Goal: Information Seeking & Learning: Check status

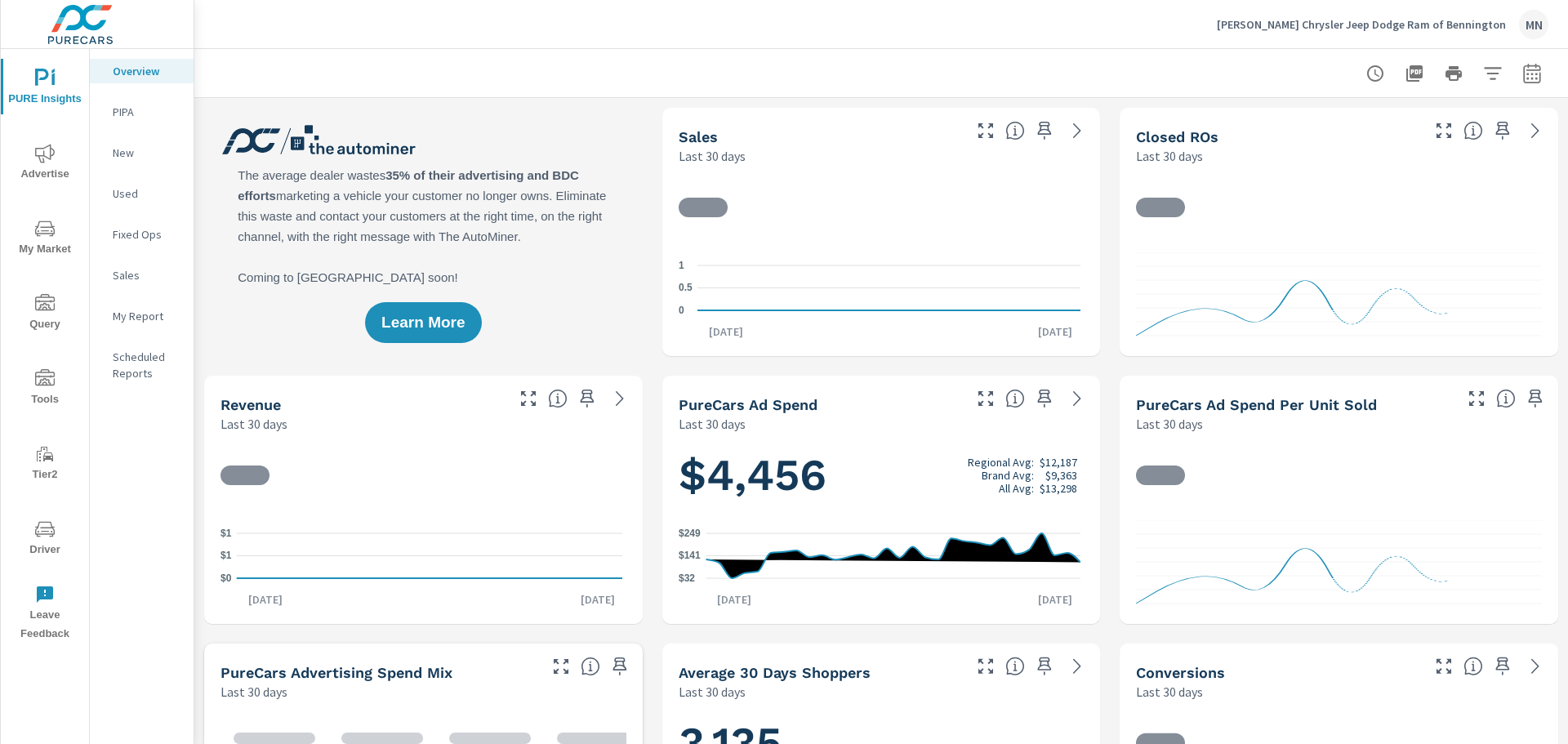
scroll to position [1, 0]
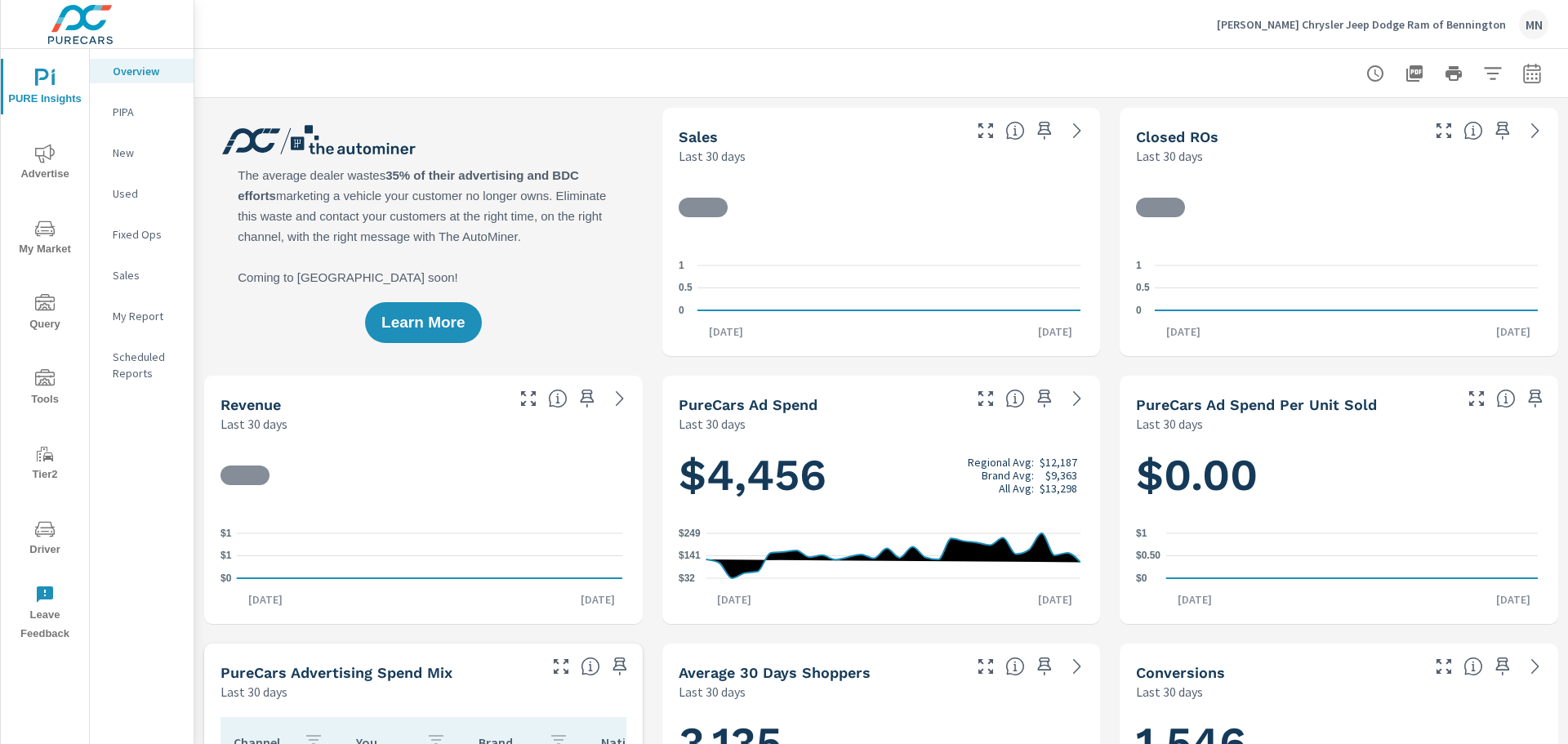
click at [36, 162] on icon "nav menu" at bounding box center [45, 153] width 19 height 19
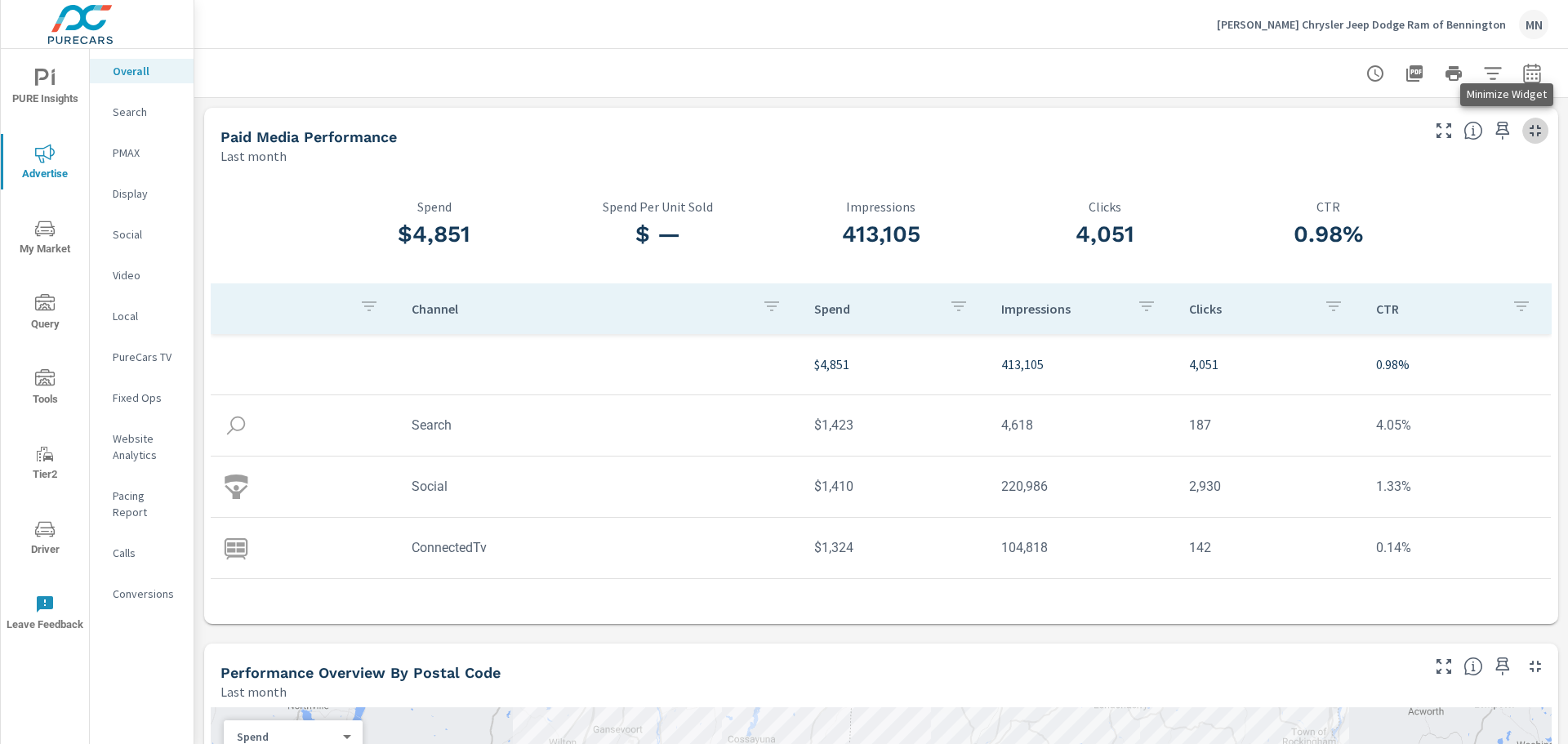
click at [1525, 131] on icon "button" at bounding box center [1534, 130] width 19 height 19
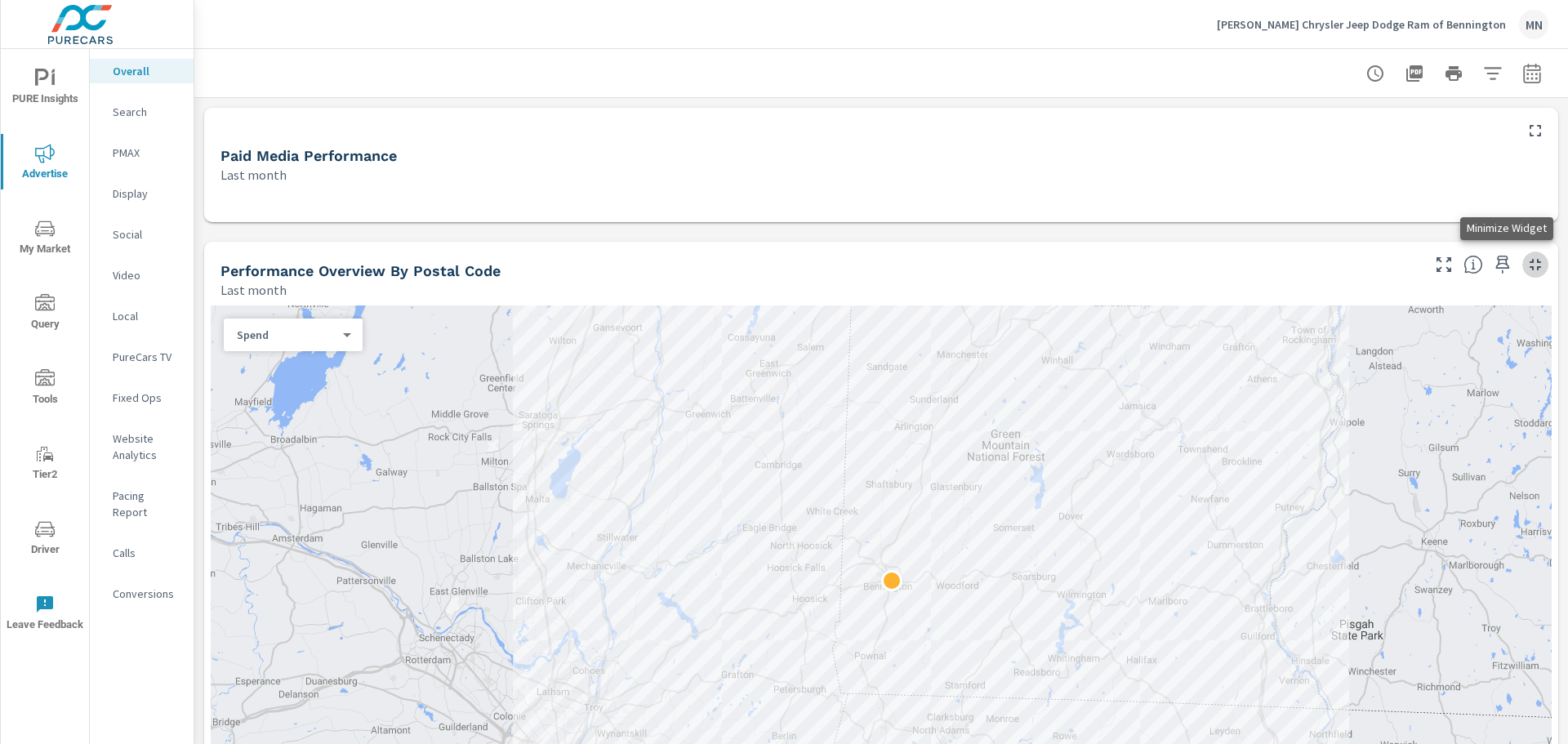
click at [1525, 267] on icon "button" at bounding box center [1534, 264] width 19 height 19
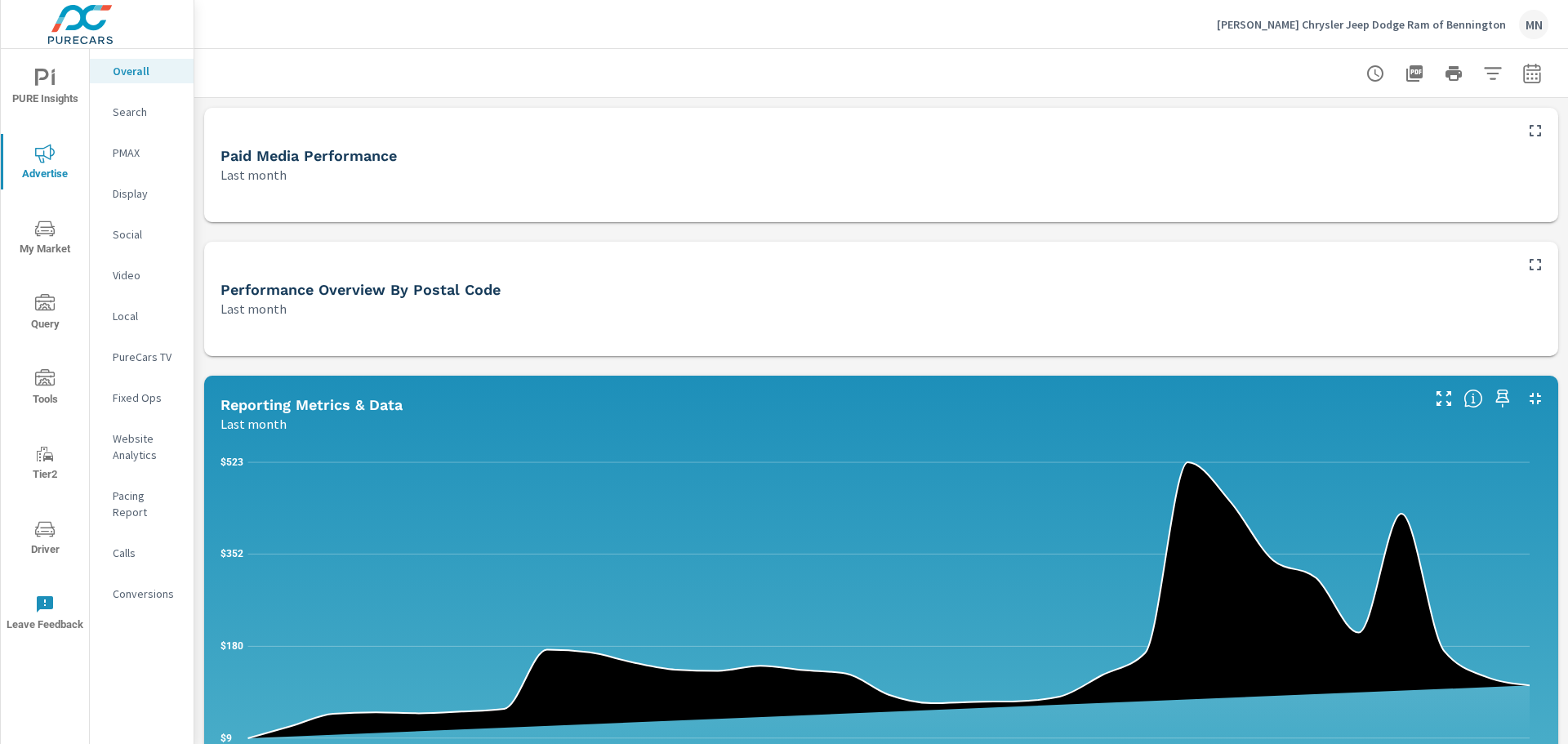
click at [1525, 133] on icon "button" at bounding box center [1534, 130] width 19 height 19
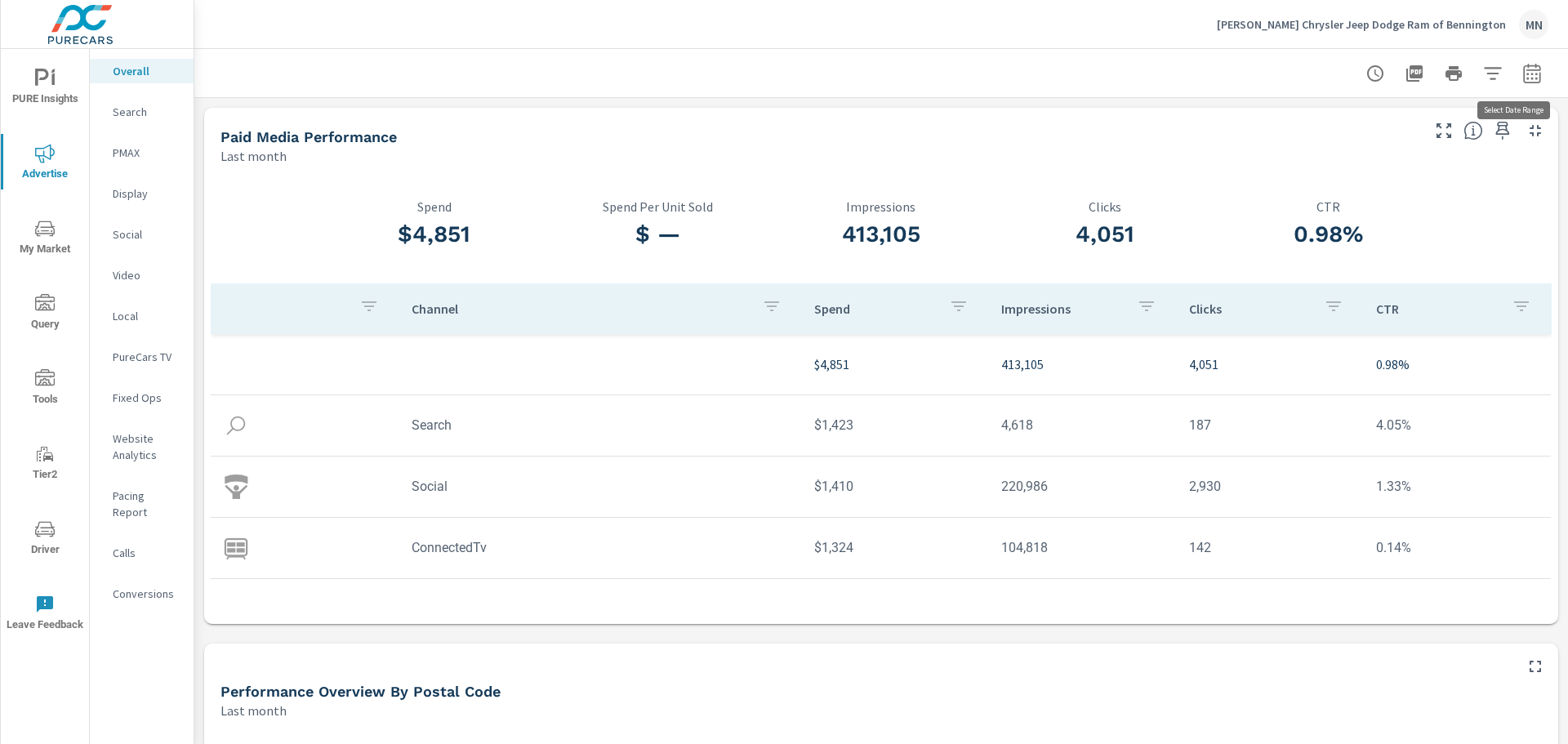
click at [1526, 74] on icon "button" at bounding box center [1531, 76] width 11 height 7
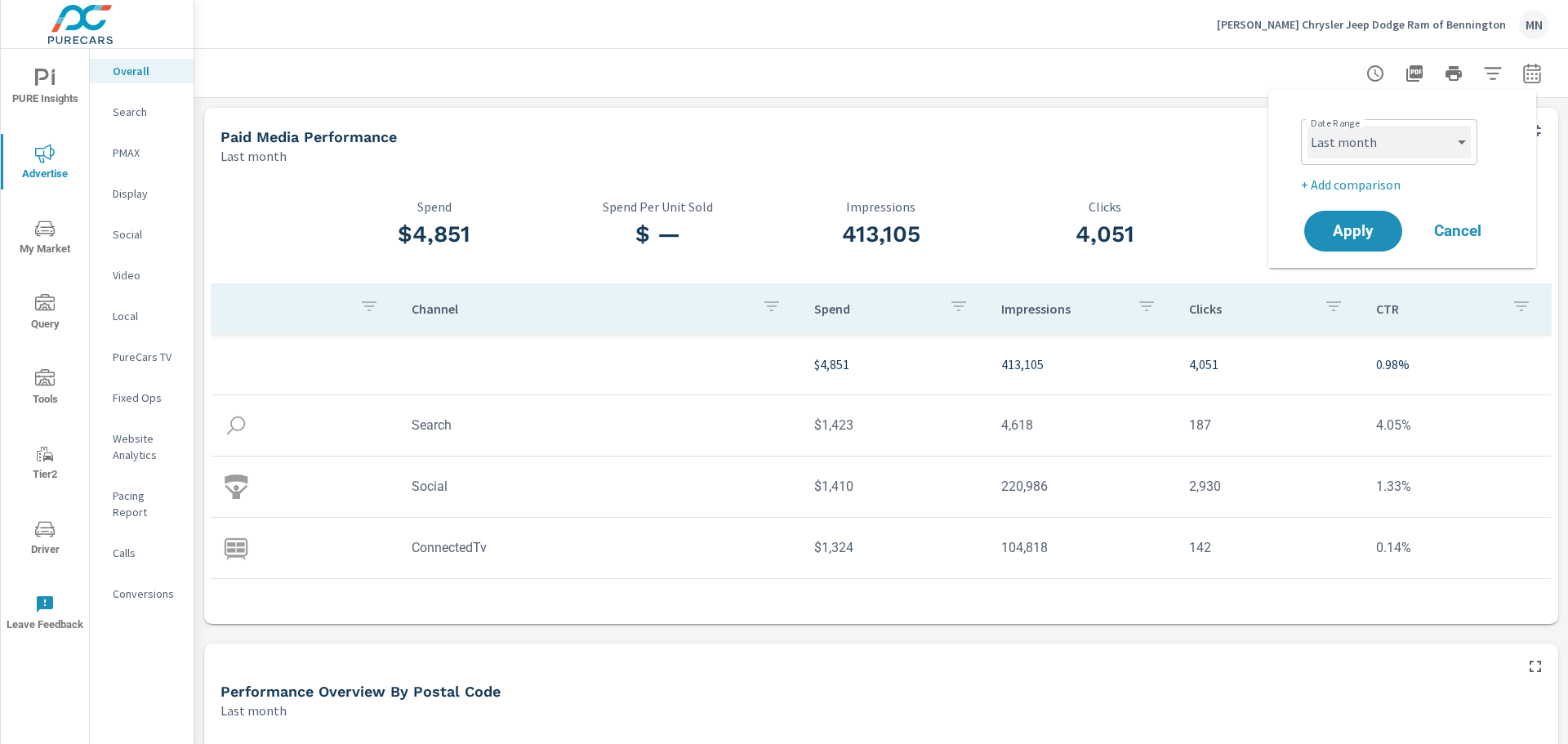
click at [1420, 139] on select "Custom Yesterday Last week Last 7 days Last 14 days Last 30 days Last 45 days L…" at bounding box center [1389, 142] width 163 height 33
click at [1308, 126] on select "Custom Yesterday Last week Last 7 days Last 14 days Last 30 days Last 45 days L…" at bounding box center [1389, 142] width 163 height 33
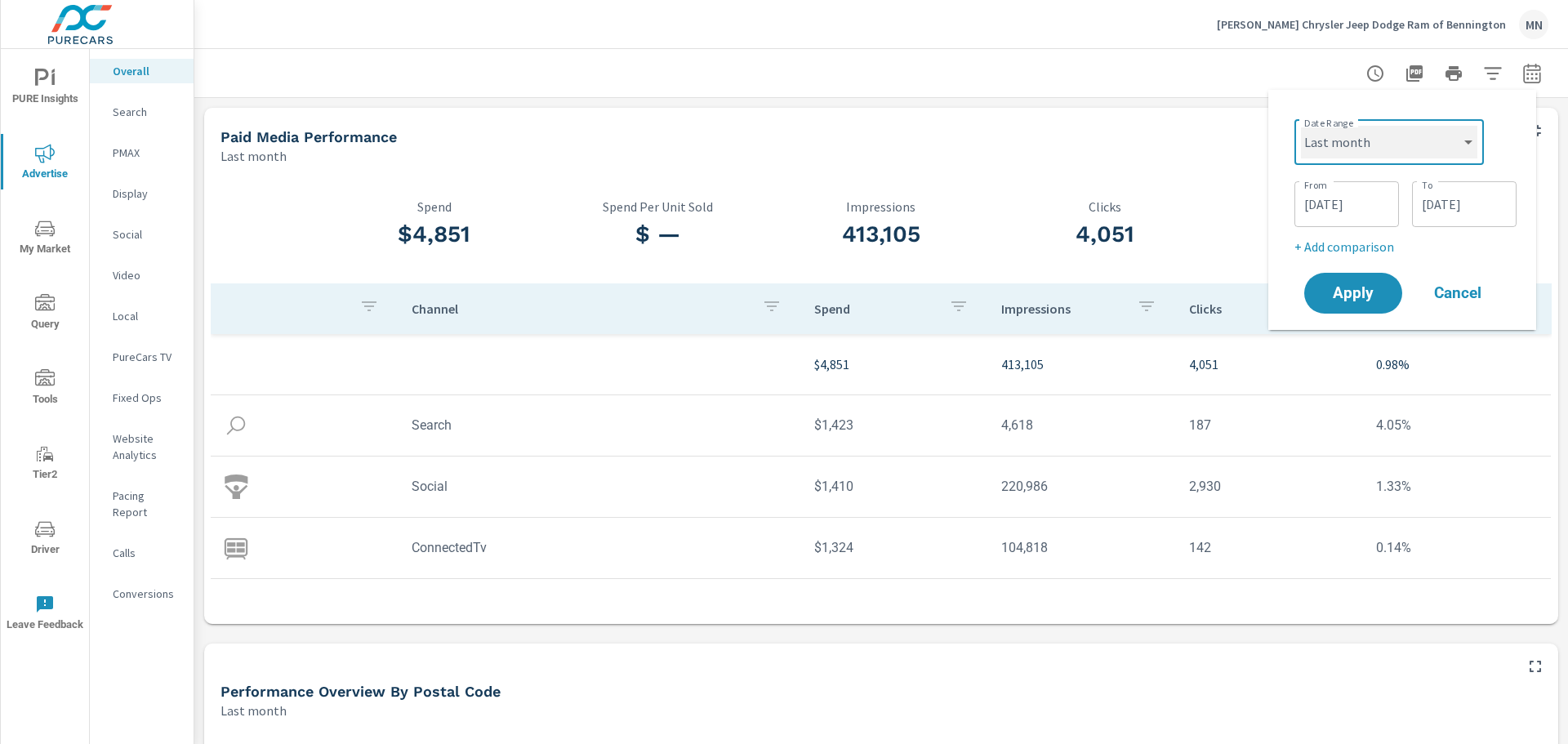
select select "custom"
click at [1493, 208] on input "07/31/2025" at bounding box center [1464, 204] width 92 height 33
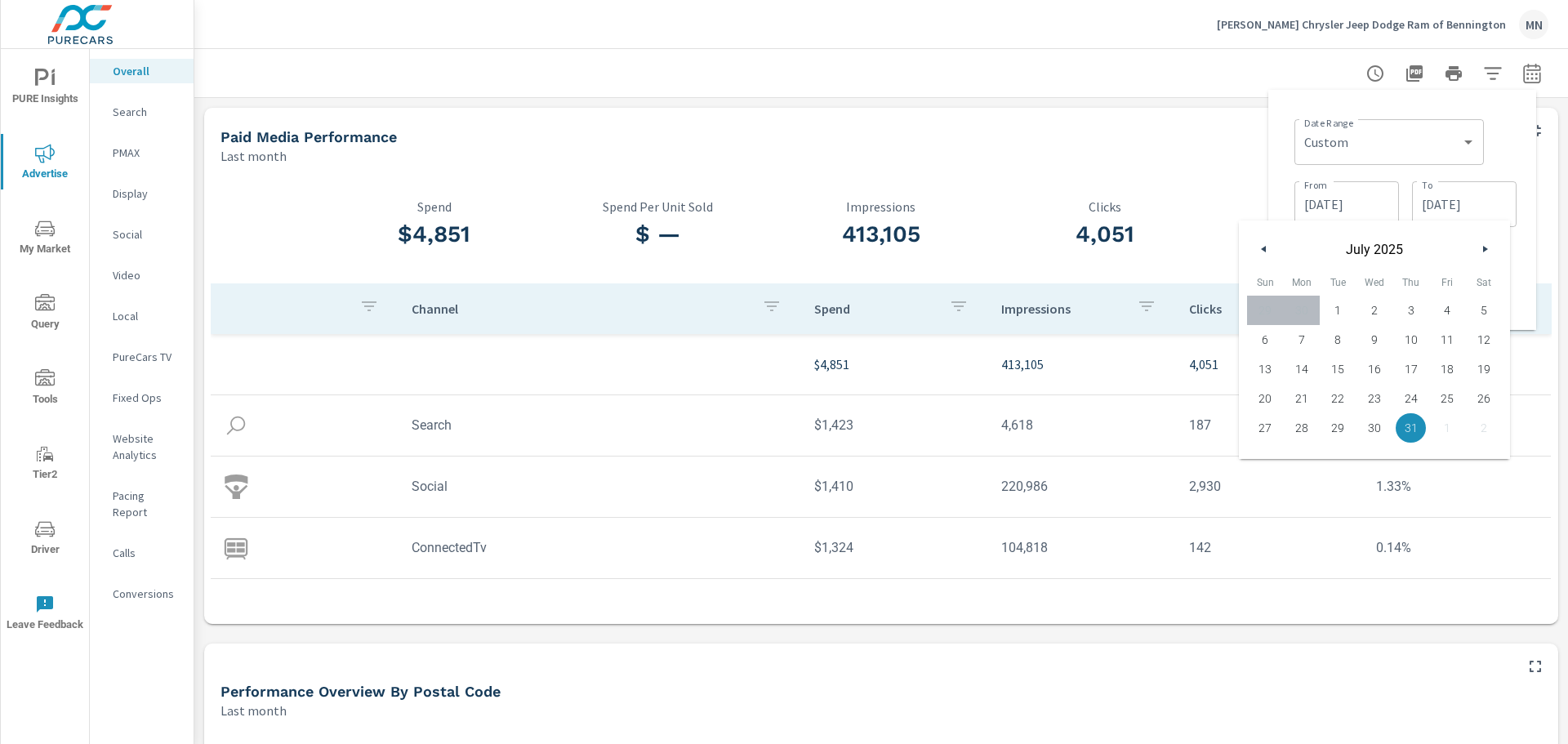
click at [1481, 254] on button "button" at bounding box center [1484, 249] width 19 height 19
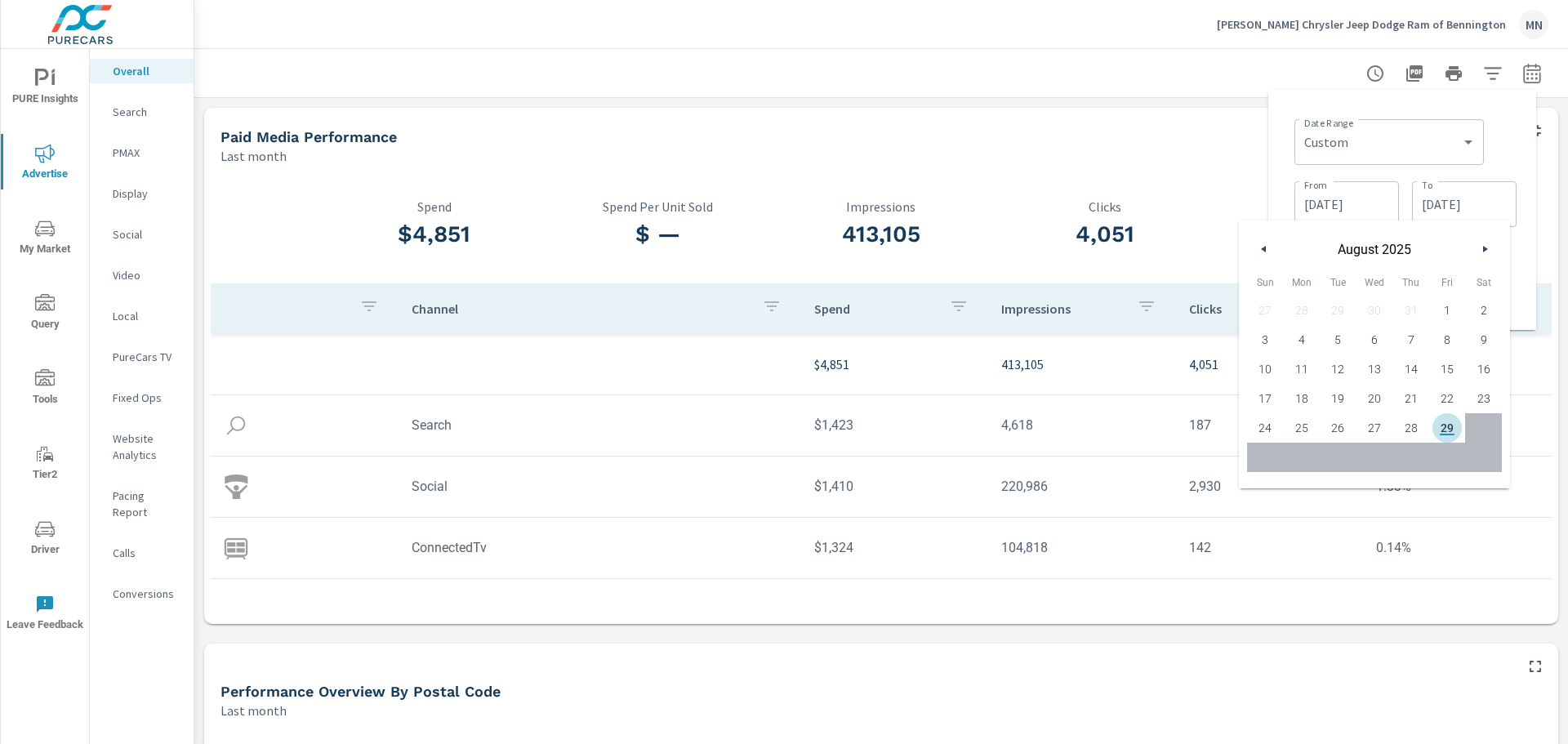
click at [1450, 427] on span "29" at bounding box center [1448, 427] width 37 height 21
type input "08/29/2025"
click at [1217, 189] on div "0.98% CTR" at bounding box center [1329, 227] width 223 height 112
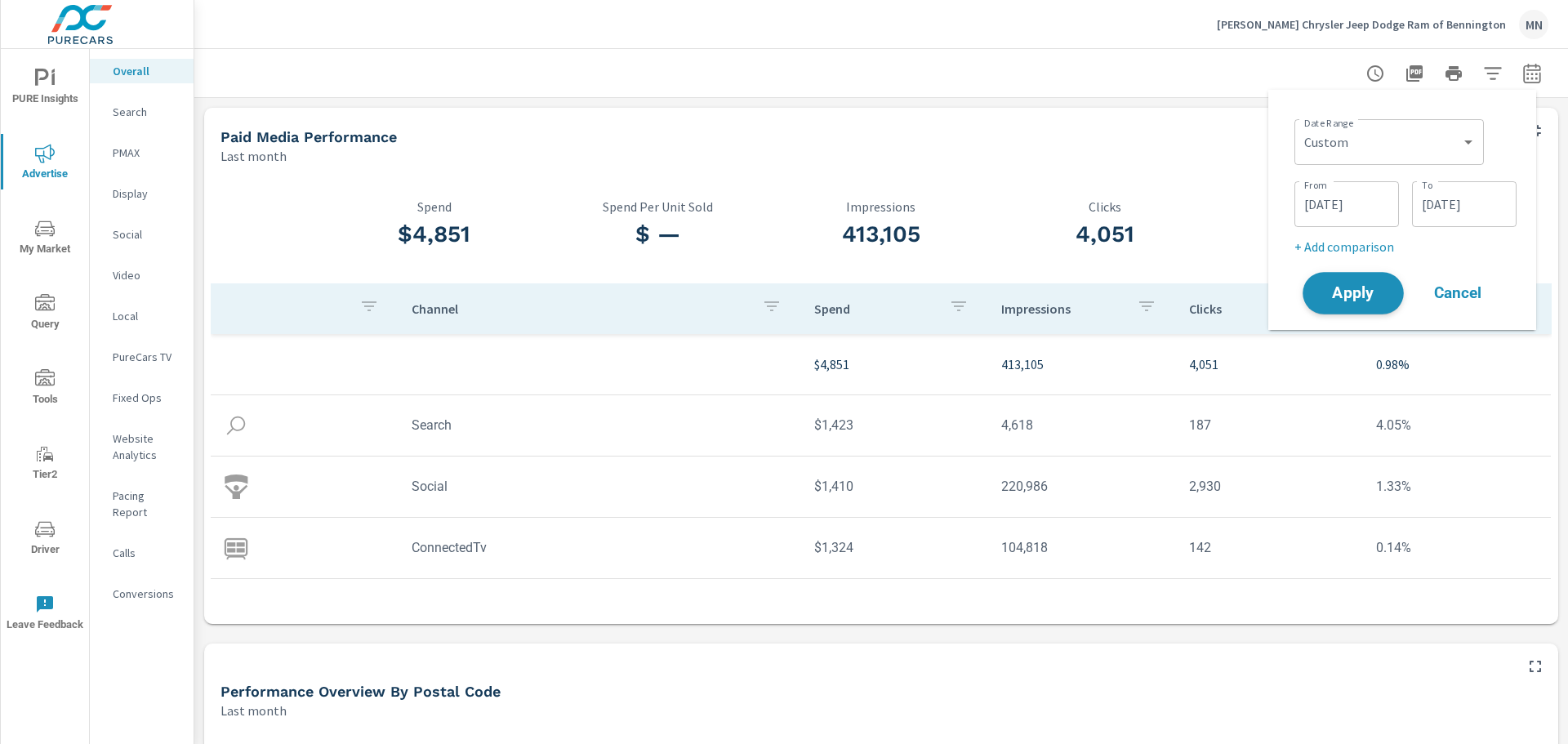
click at [1342, 286] on span "Apply" at bounding box center [1353, 293] width 67 height 15
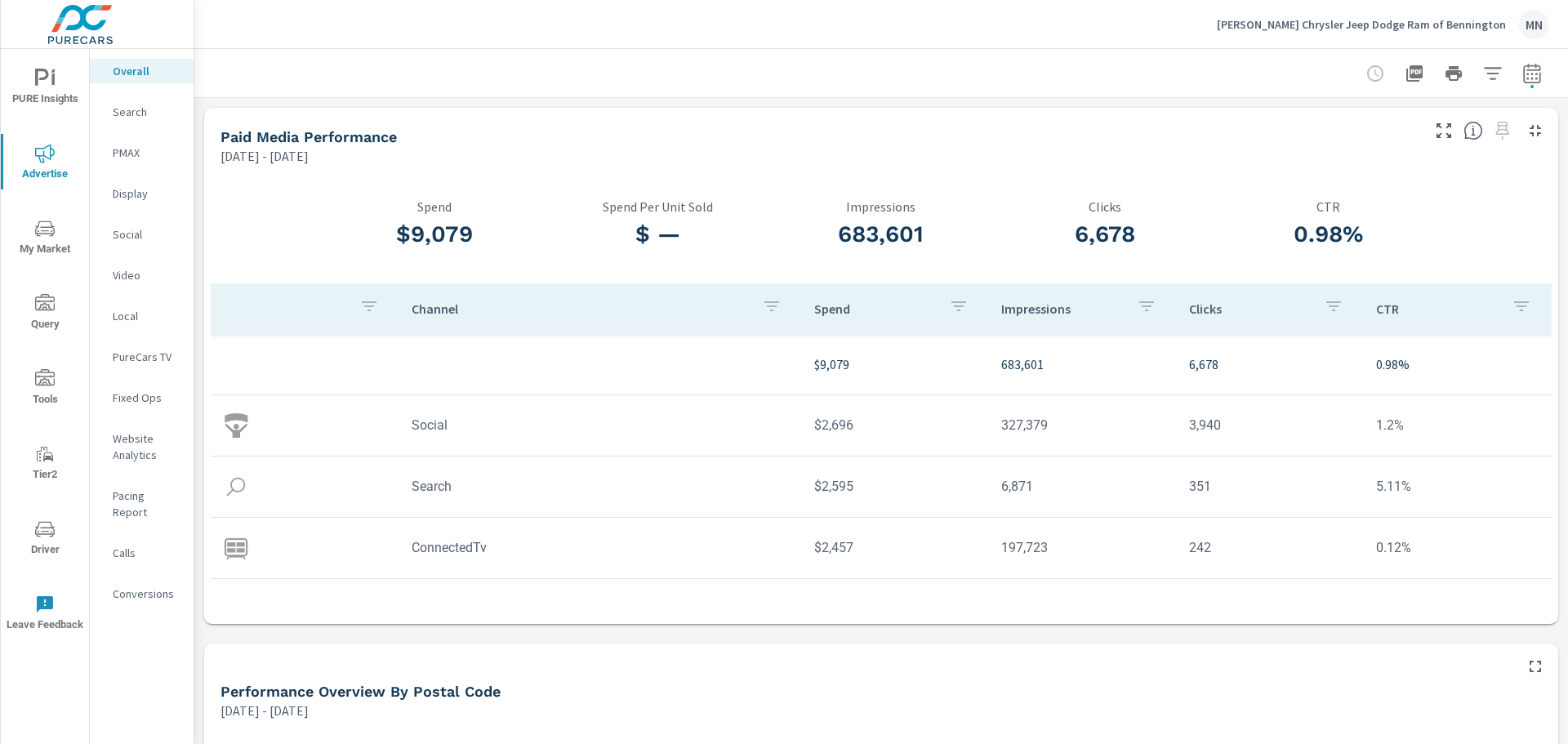
click at [135, 111] on p "Search" at bounding box center [146, 111] width 68 height 16
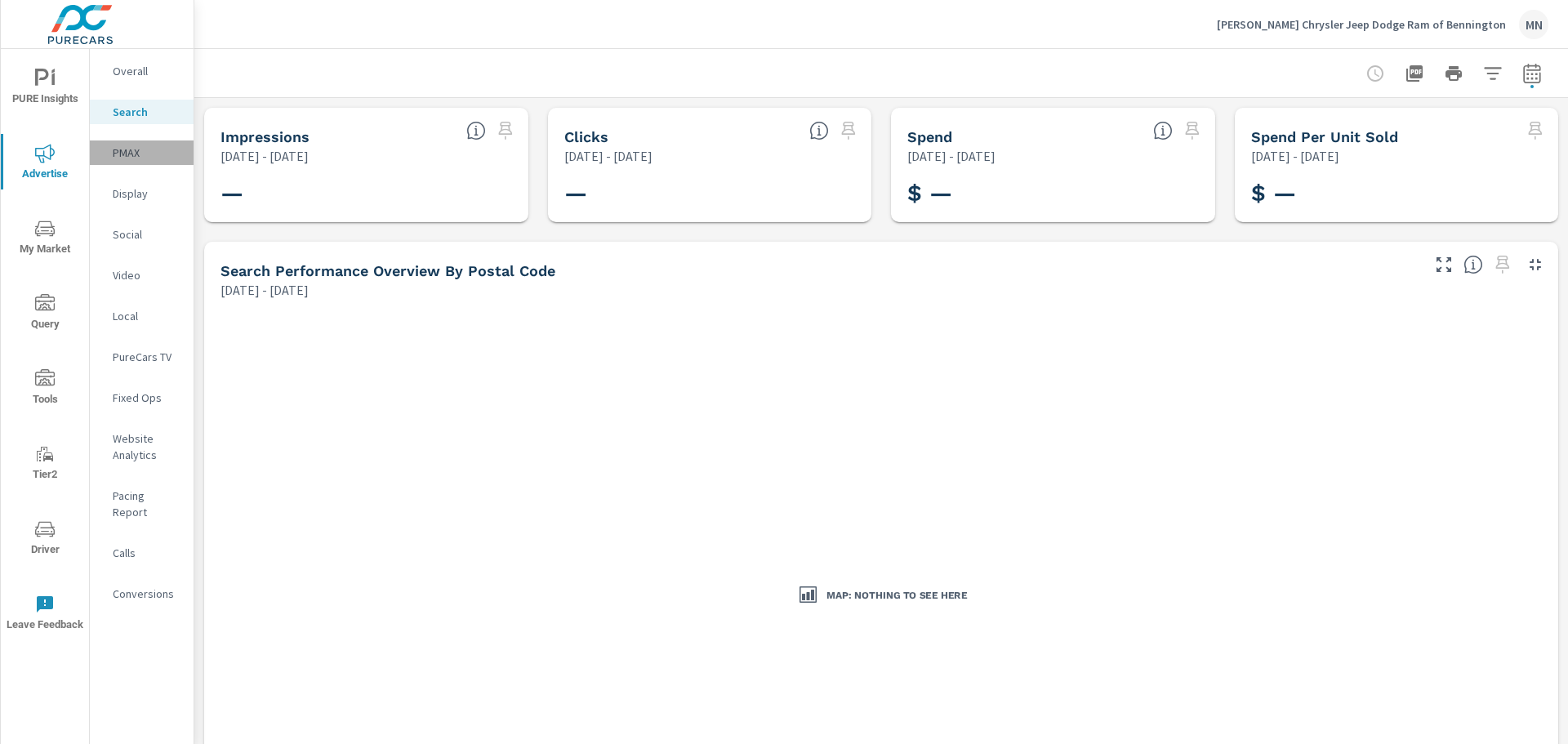
click at [133, 161] on div "PMAX" at bounding box center [141, 152] width 103 height 24
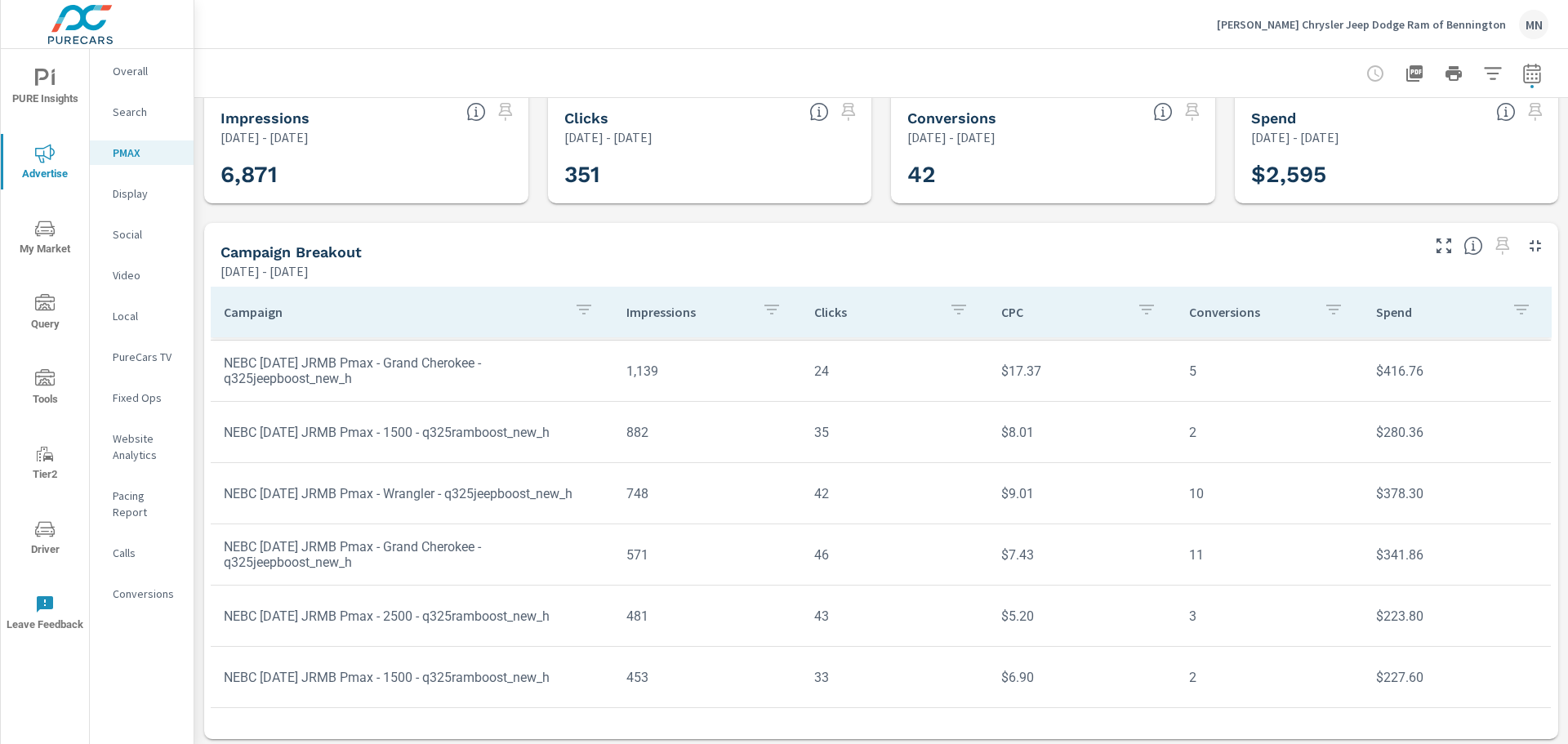
scroll to position [24, 0]
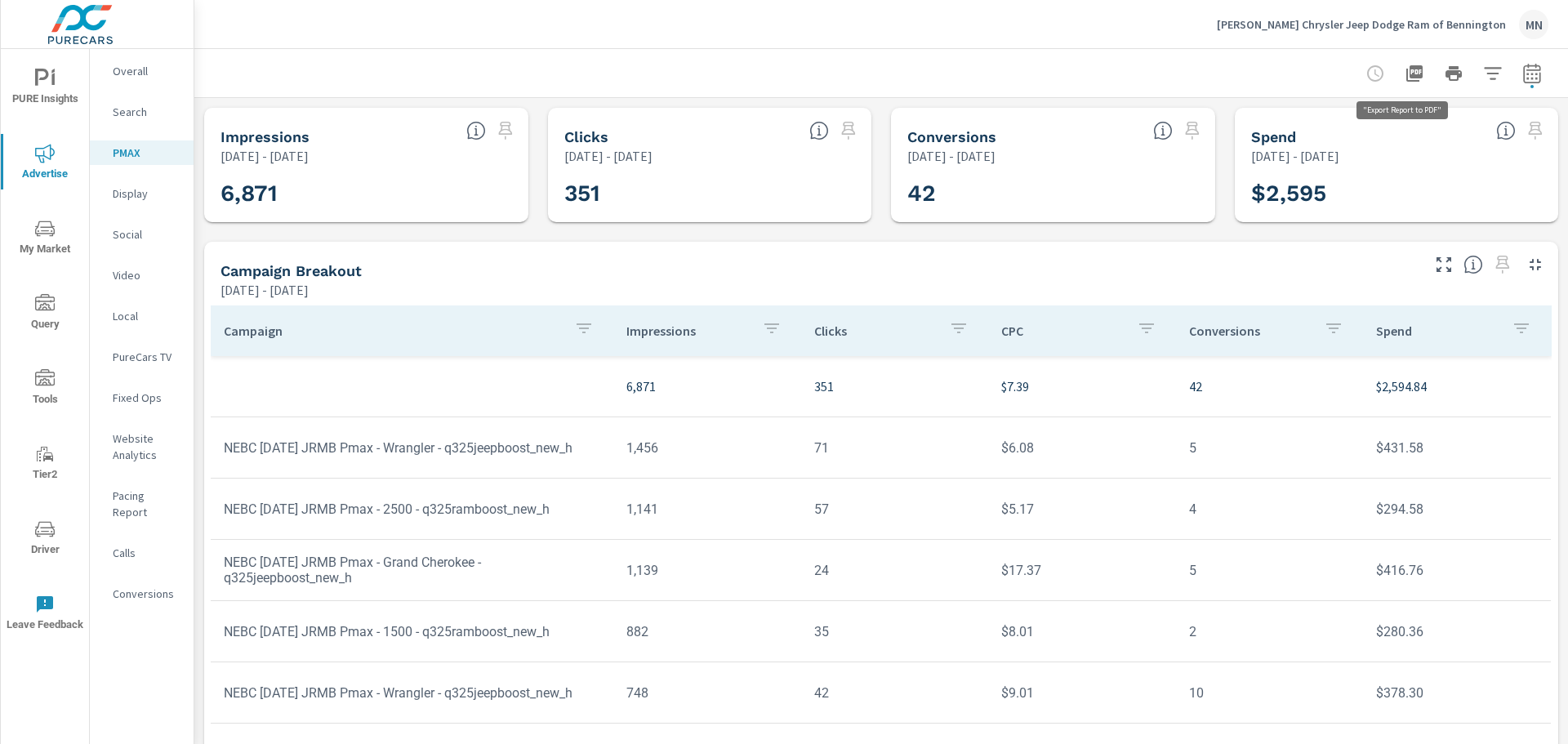
click at [1405, 74] on icon "button" at bounding box center [1413, 73] width 19 height 19
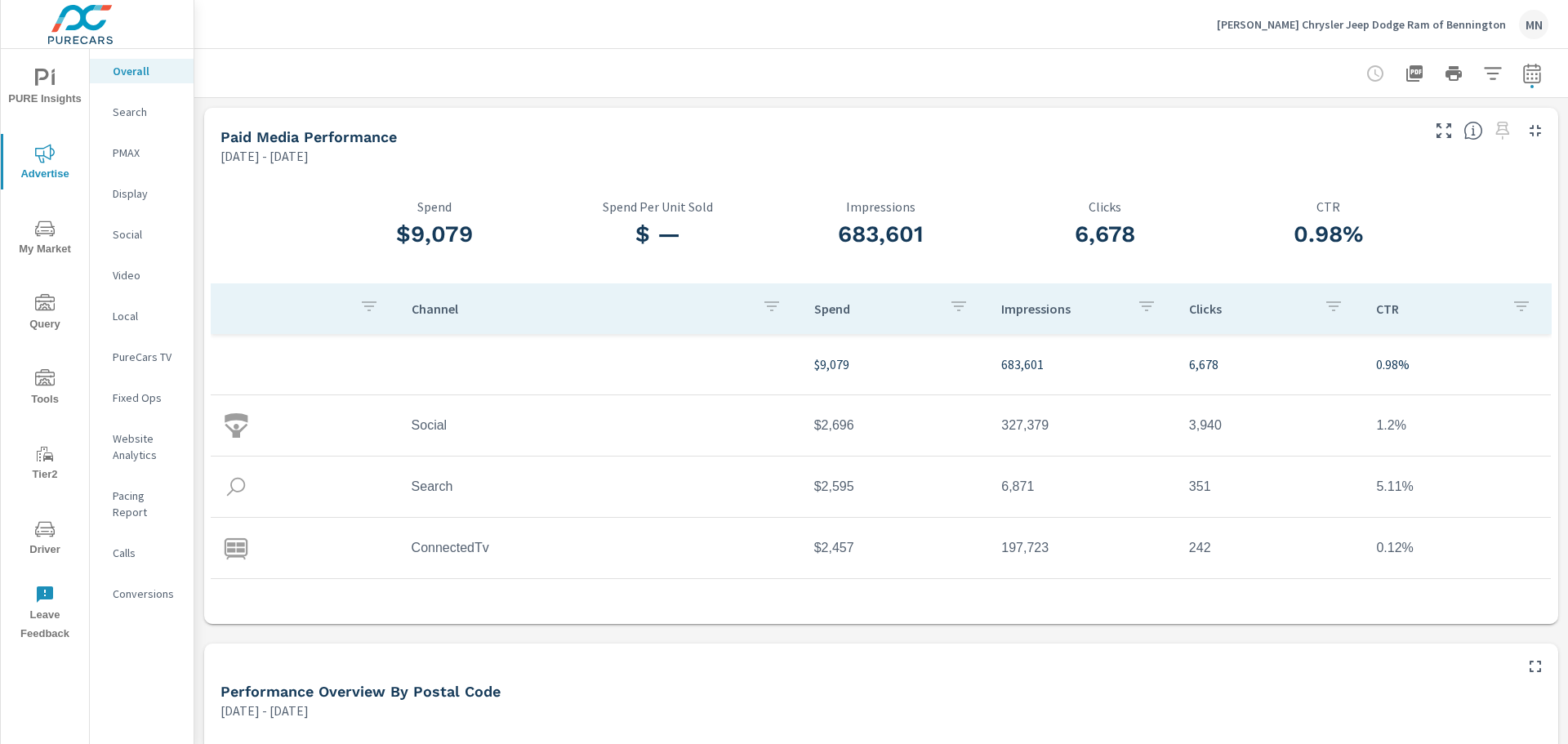
click at [139, 191] on p "Display" at bounding box center [146, 193] width 68 height 16
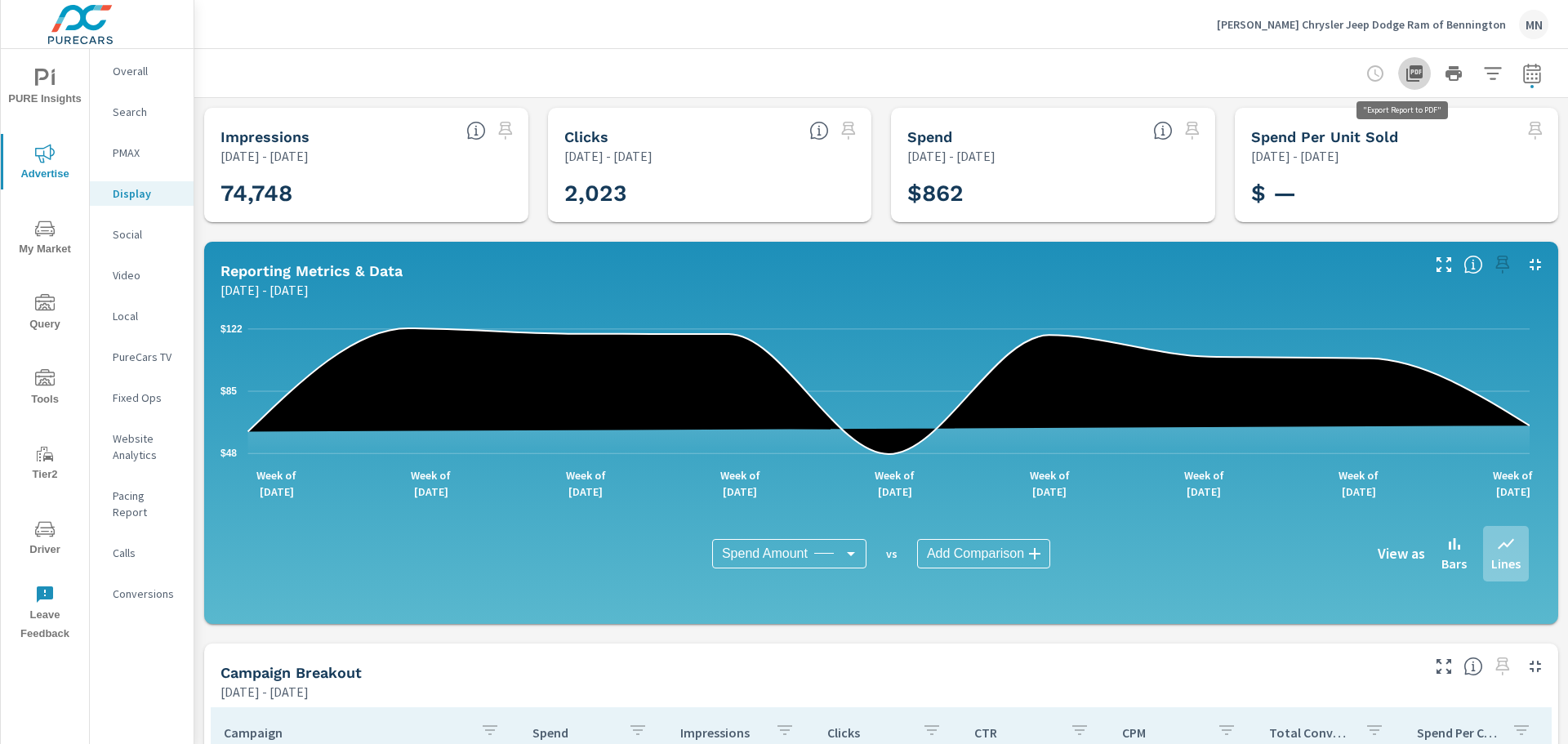
click at [1406, 73] on icon "button" at bounding box center [1413, 73] width 16 height 16
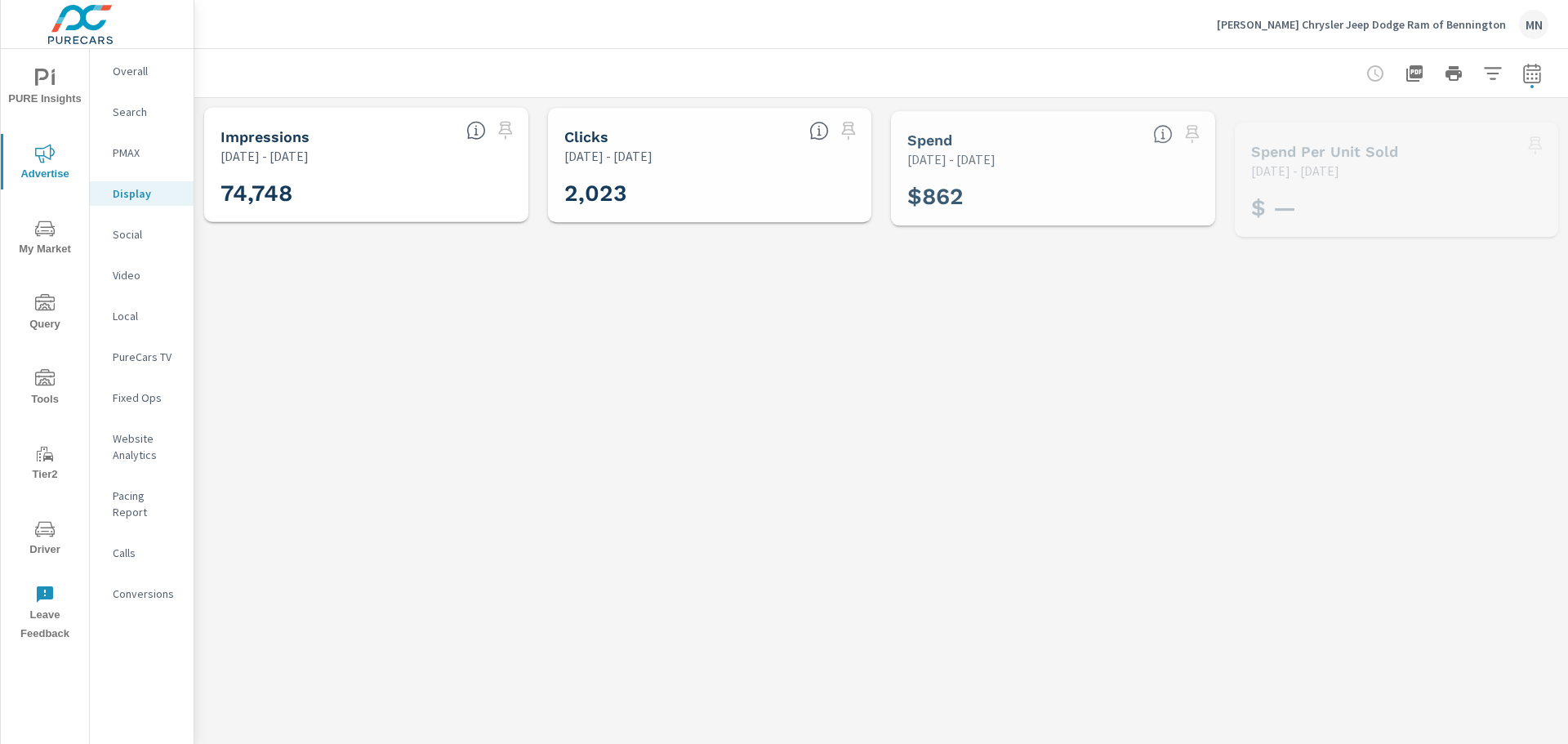
click at [127, 228] on p "Social" at bounding box center [146, 233] width 68 height 16
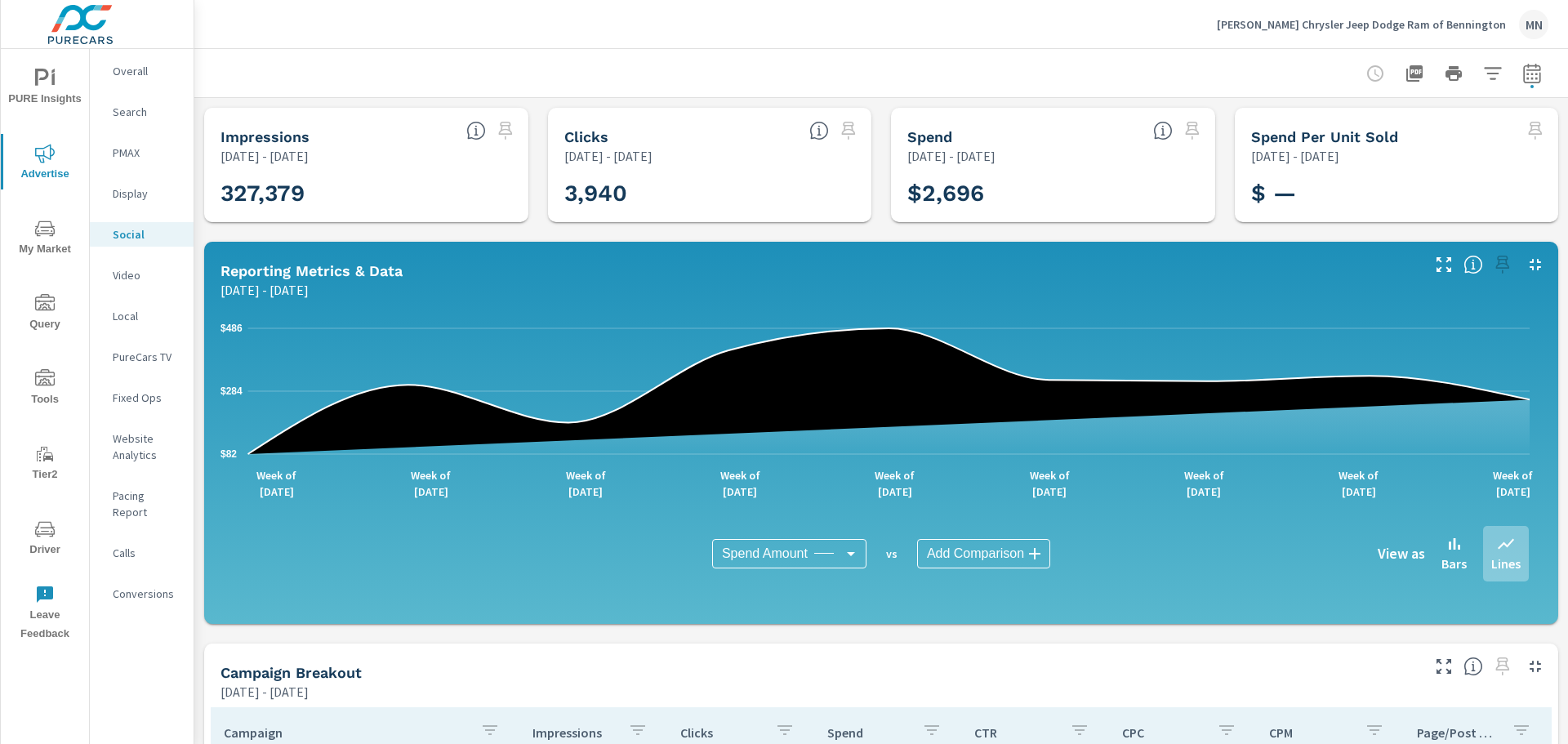
click at [1406, 75] on icon "button" at bounding box center [1413, 73] width 16 height 16
click at [131, 272] on p "Video" at bounding box center [146, 275] width 68 height 16
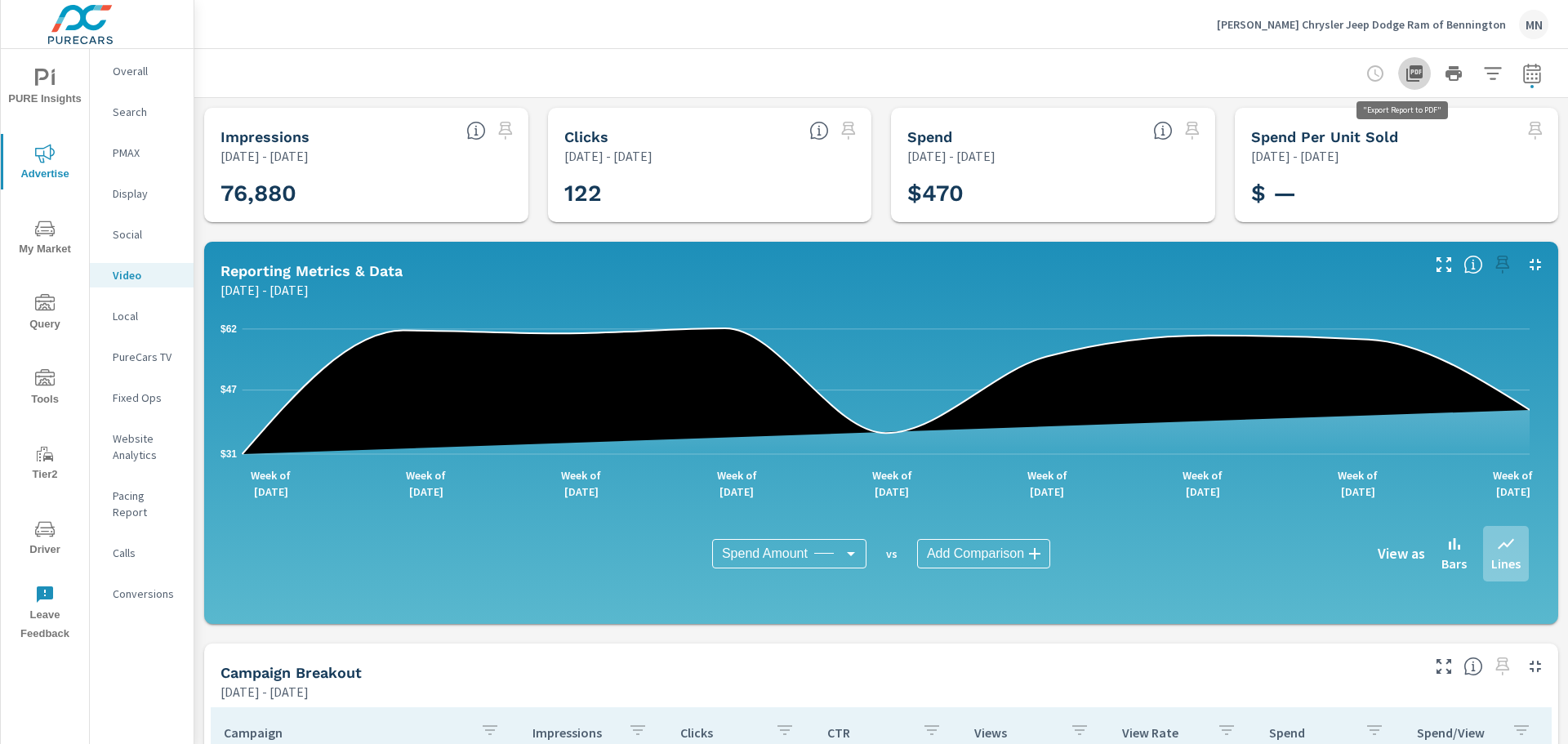
click at [1404, 74] on icon "button" at bounding box center [1413, 73] width 19 height 19
click at [133, 316] on p "Local" at bounding box center [146, 316] width 68 height 16
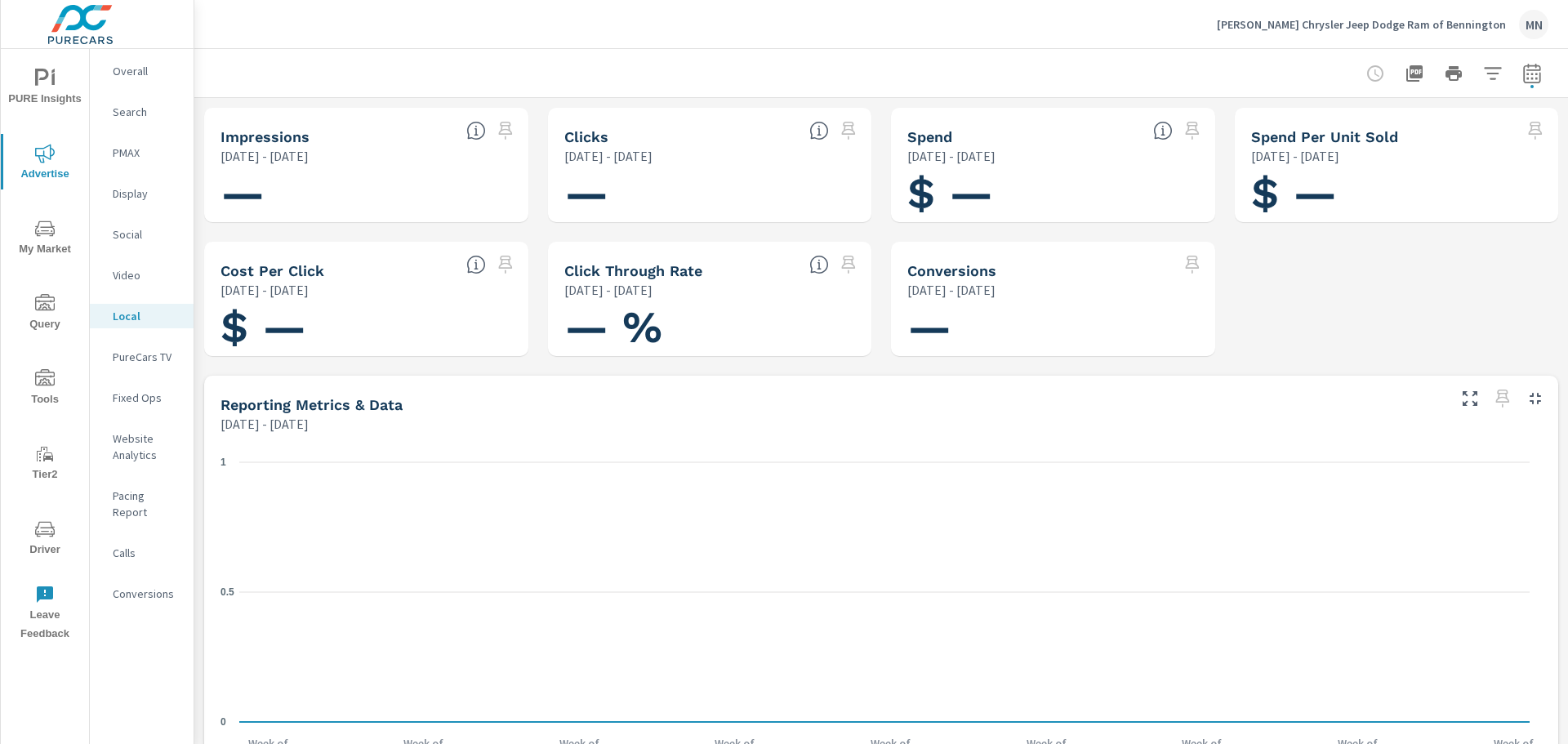
click at [136, 355] on p "PureCars TV" at bounding box center [146, 356] width 68 height 16
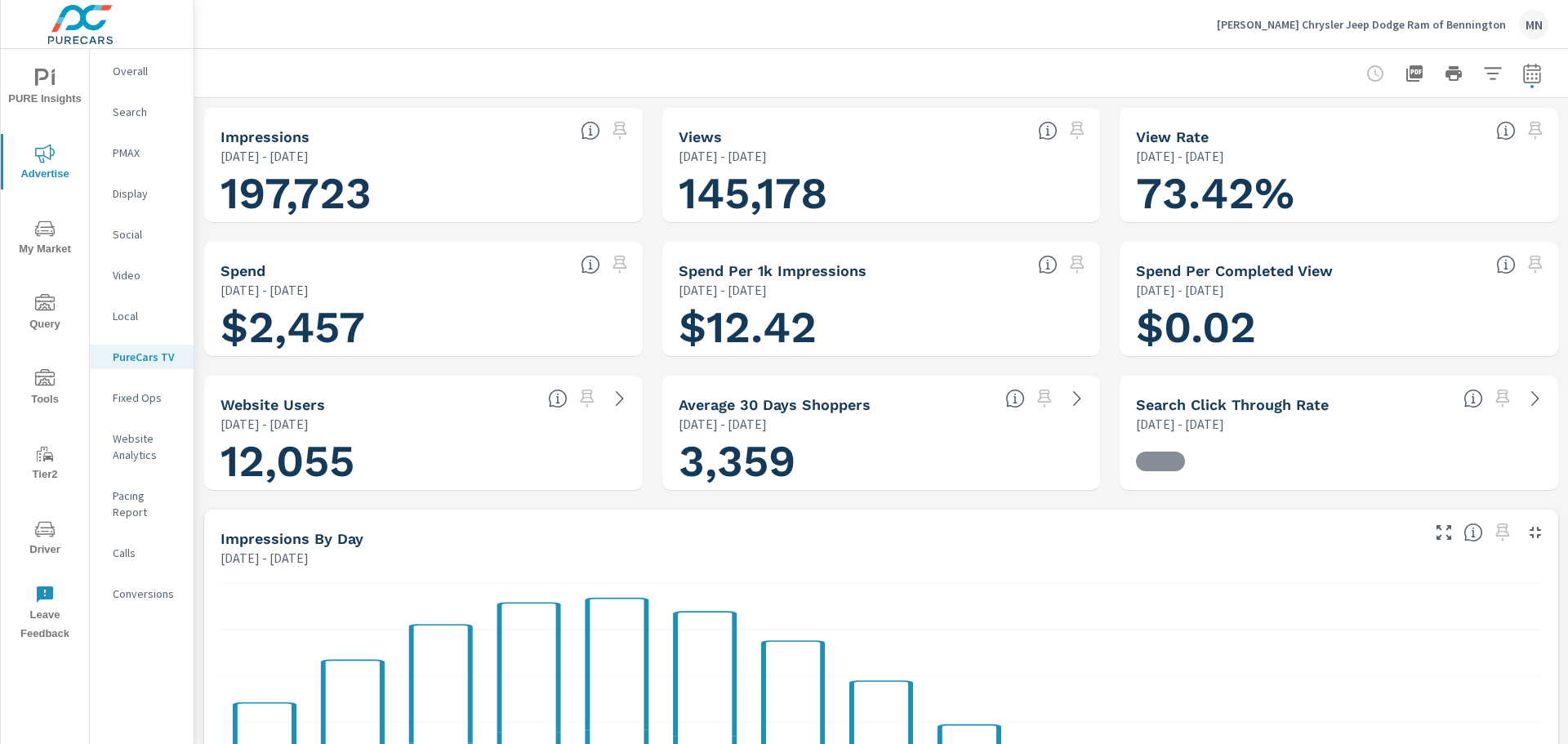
scroll to position [1, 0]
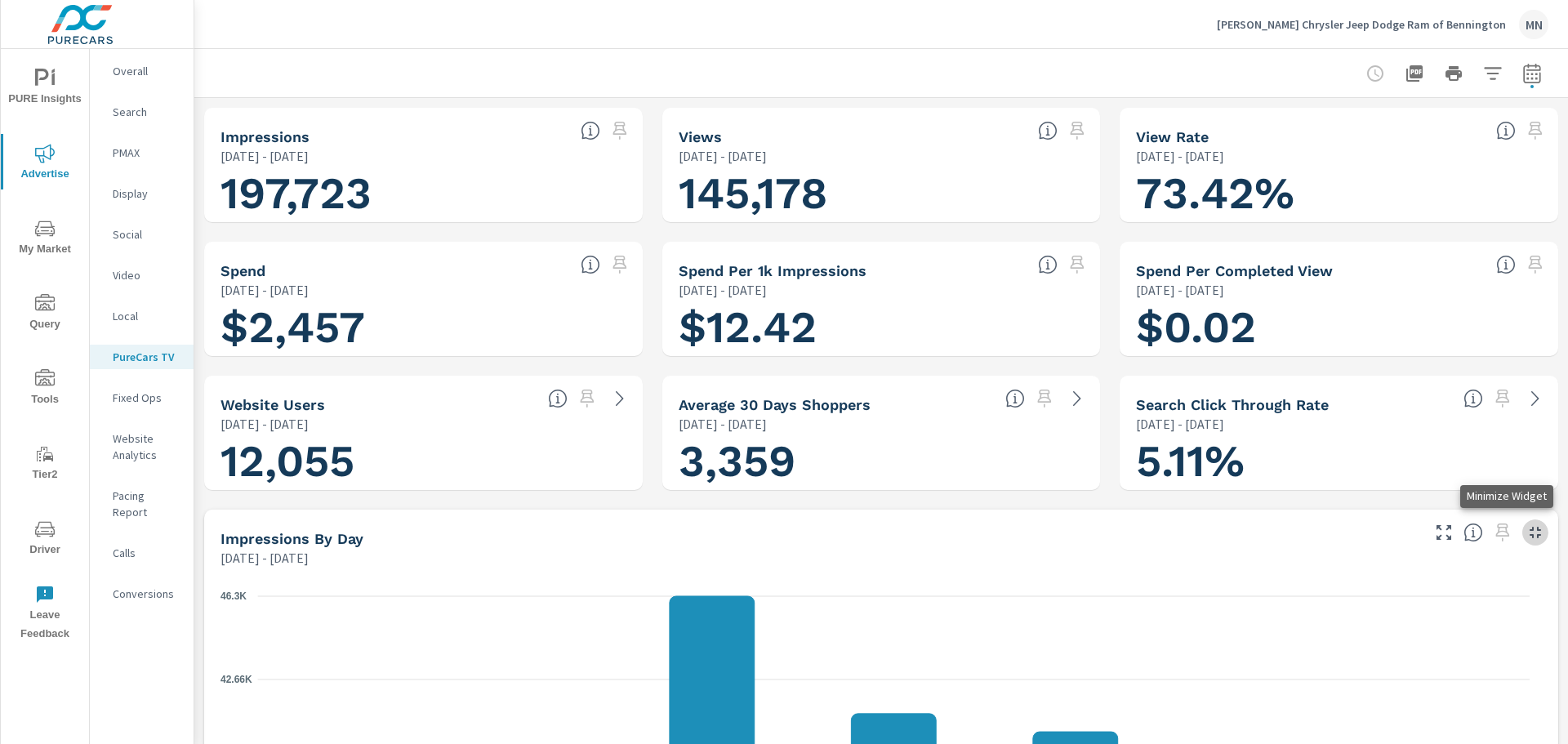
click at [1528, 532] on icon "button" at bounding box center [1534, 532] width 19 height 19
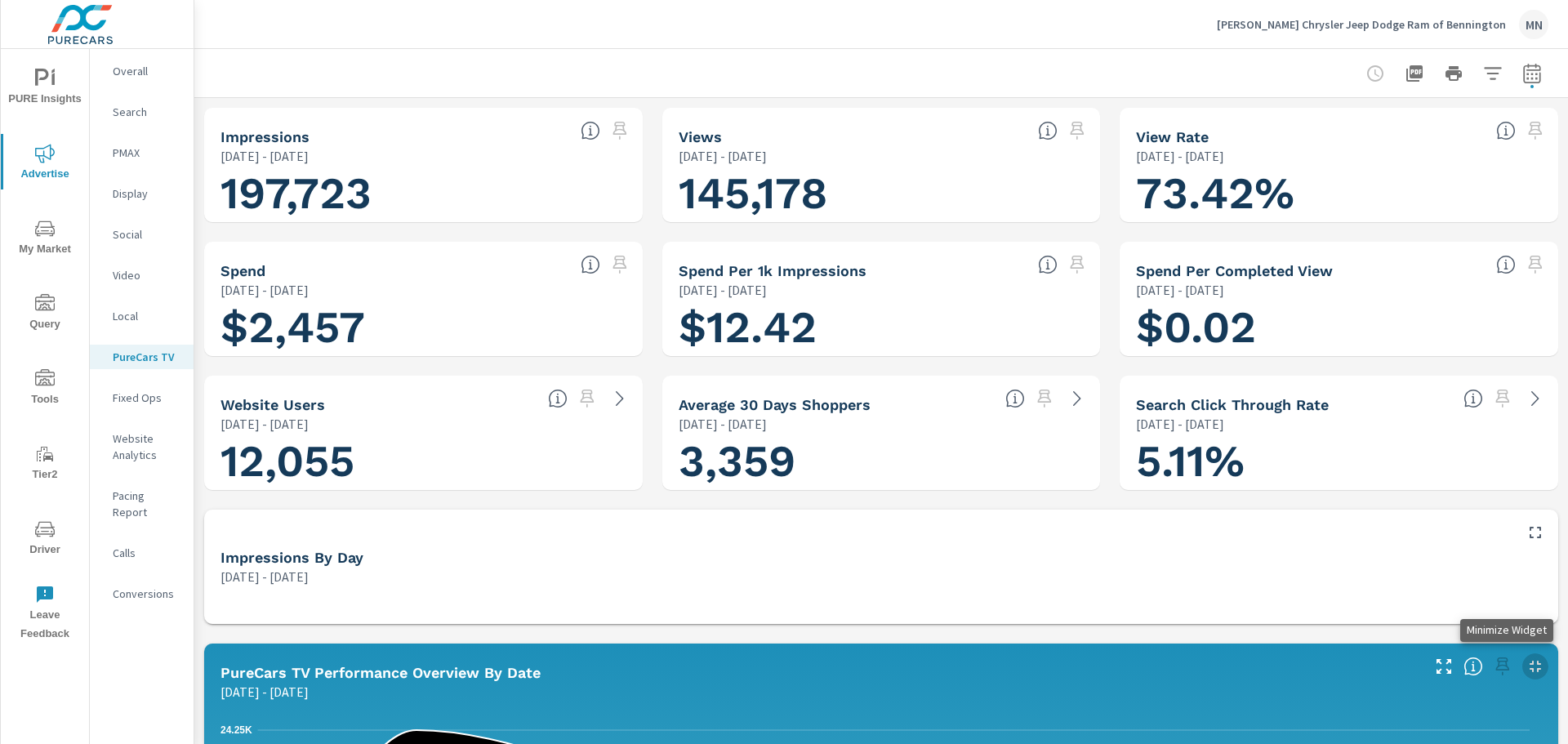
click at [1525, 668] on icon "button" at bounding box center [1534, 666] width 19 height 19
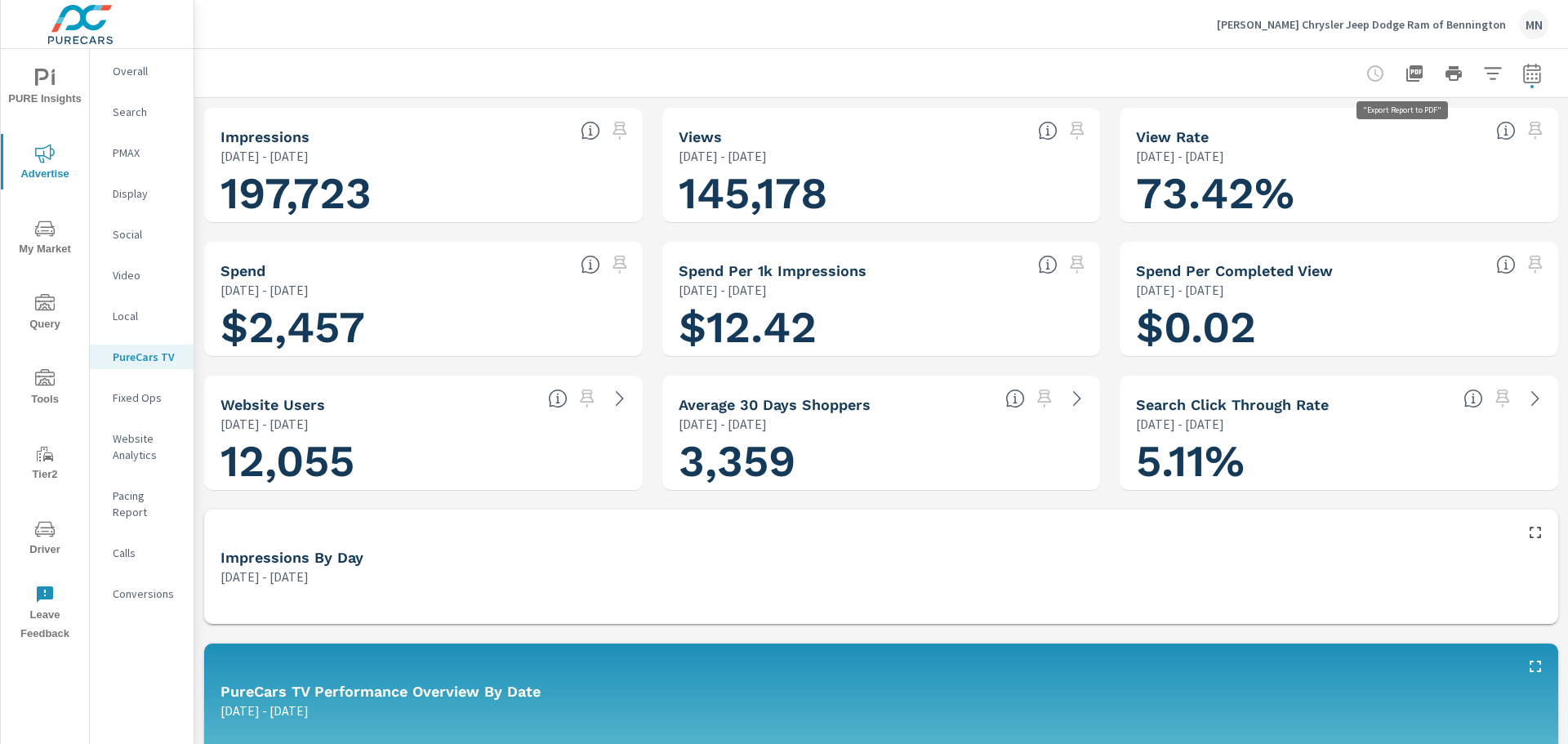
click at [1404, 65] on icon "button" at bounding box center [1413, 73] width 19 height 19
